Goal: Navigation & Orientation: Find specific page/section

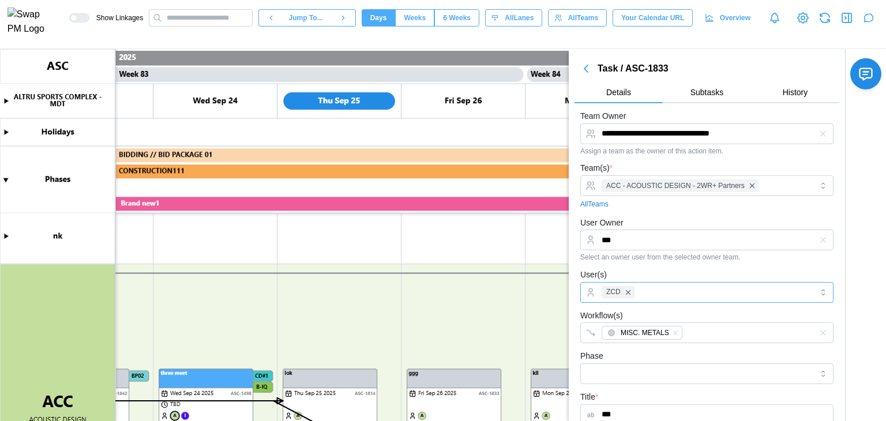
scroll to position [0, 51082]
type textarea "*"
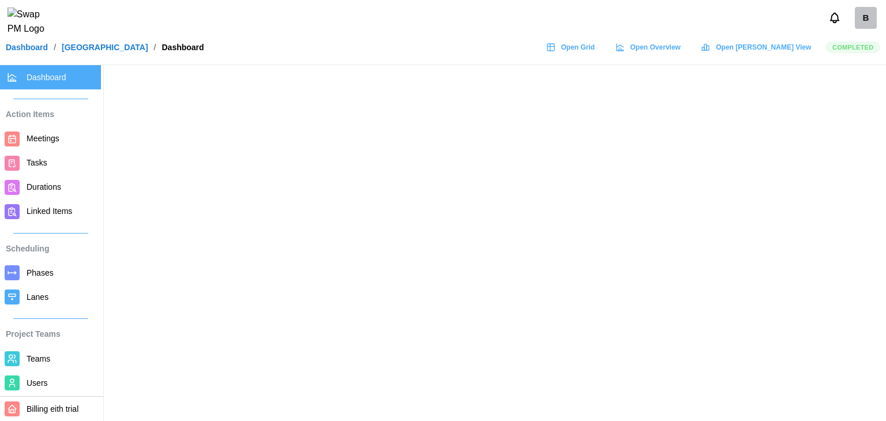
drag, startPoint x: 0, startPoint y: 0, endPoint x: 572, endPoint y: 253, distance: 626.0
click at [572, 253] on main at bounding box center [443, 210] width 886 height 421
